Goal: Task Accomplishment & Management: Manage account settings

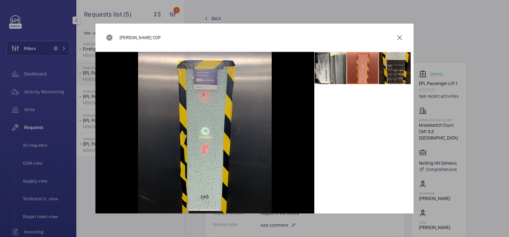
scroll to position [293, 0]
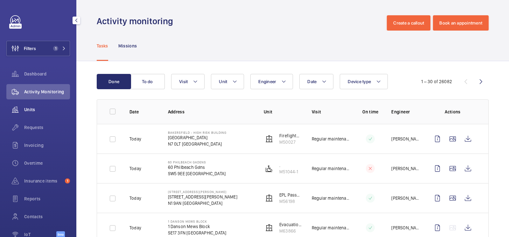
click at [48, 107] on span "Units" at bounding box center [47, 109] width 46 height 6
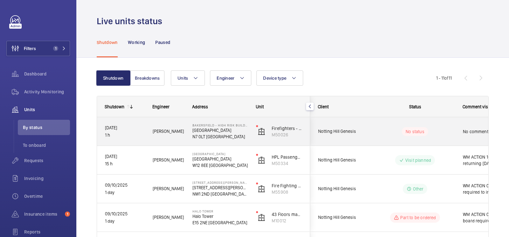
click at [359, 127] on div "Notting Hill Genesis" at bounding box center [338, 131] width 57 height 20
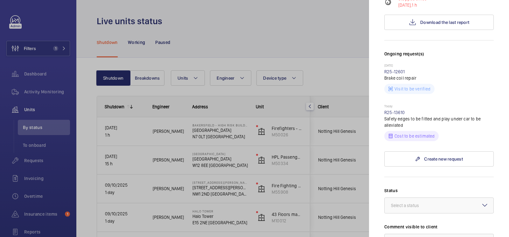
scroll to position [159, 0]
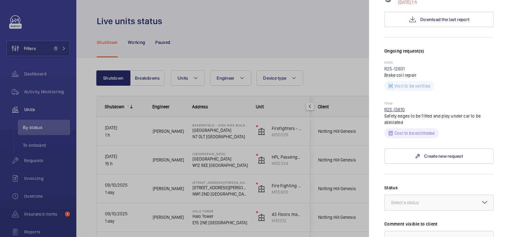
click at [398, 107] on link "R25-13610" at bounding box center [394, 109] width 21 height 5
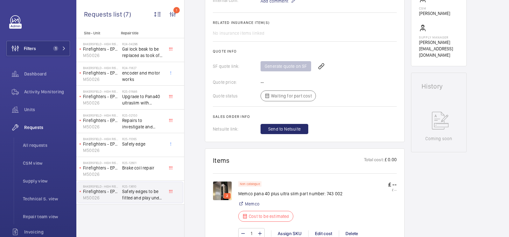
scroll to position [242, 0]
click at [216, 186] on img at bounding box center [222, 190] width 19 height 19
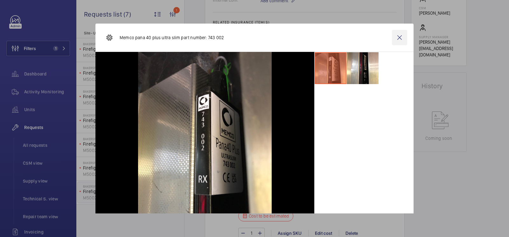
click at [405, 36] on wm-front-icon-button at bounding box center [399, 37] width 15 height 15
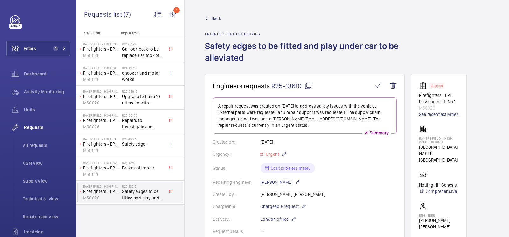
scroll to position [244, 0]
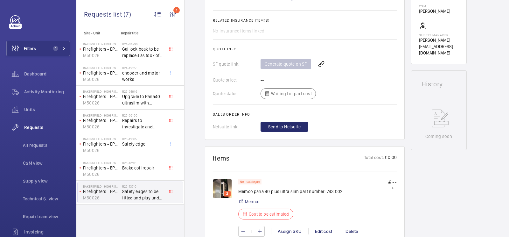
click at [229, 185] on img at bounding box center [222, 188] width 19 height 19
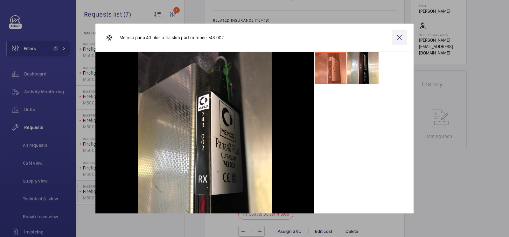
click at [399, 38] on wm-front-icon-button at bounding box center [399, 37] width 15 height 15
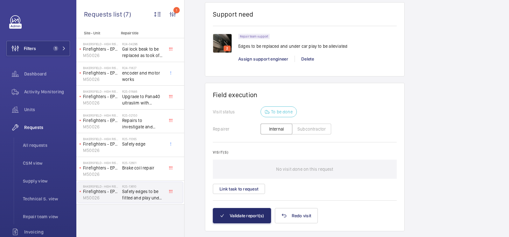
scroll to position [376, 0]
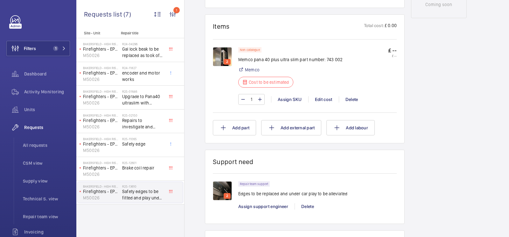
click at [222, 48] on img at bounding box center [222, 56] width 19 height 19
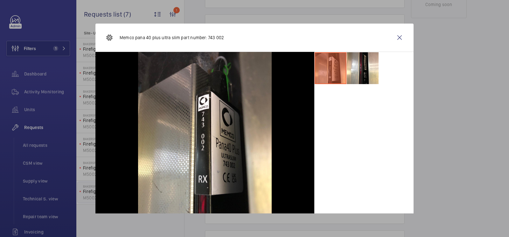
click at [401, 38] on wm-front-icon-button at bounding box center [399, 37] width 15 height 15
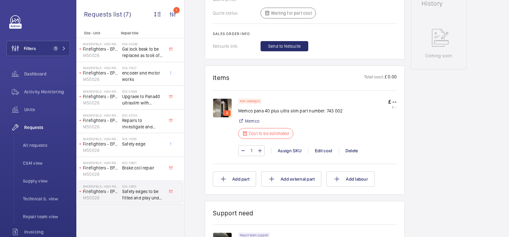
scroll to position [0, 0]
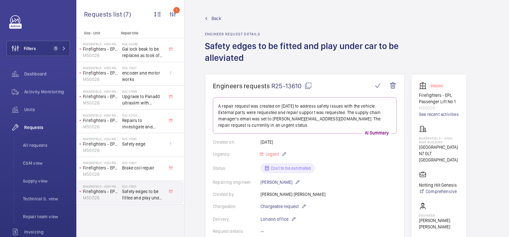
click at [307, 84] on mat-icon at bounding box center [308, 86] width 8 height 8
click at [306, 84] on mat-icon at bounding box center [308, 86] width 8 height 8
